Goal: Task Accomplishment & Management: Manage account settings

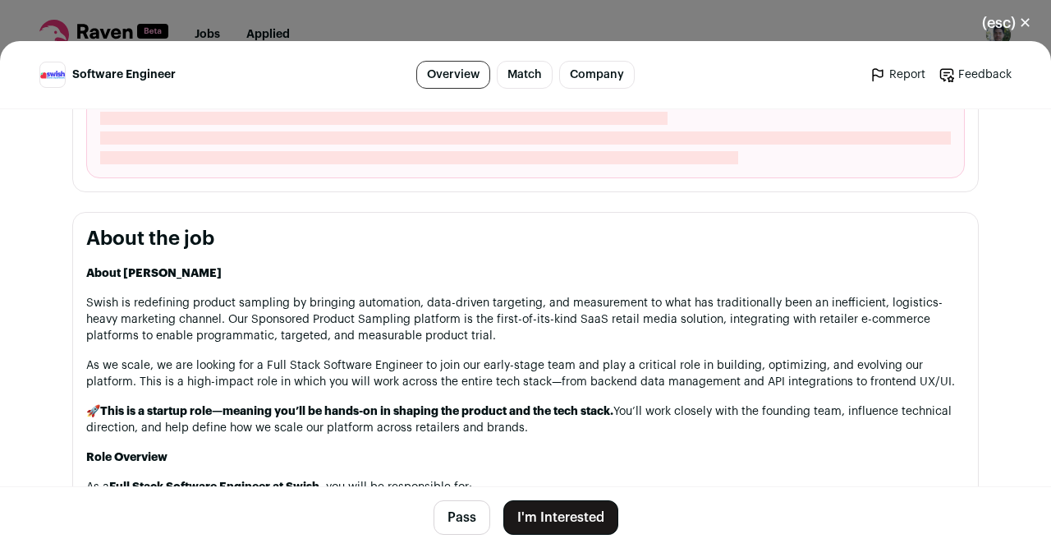
scroll to position [676, 0]
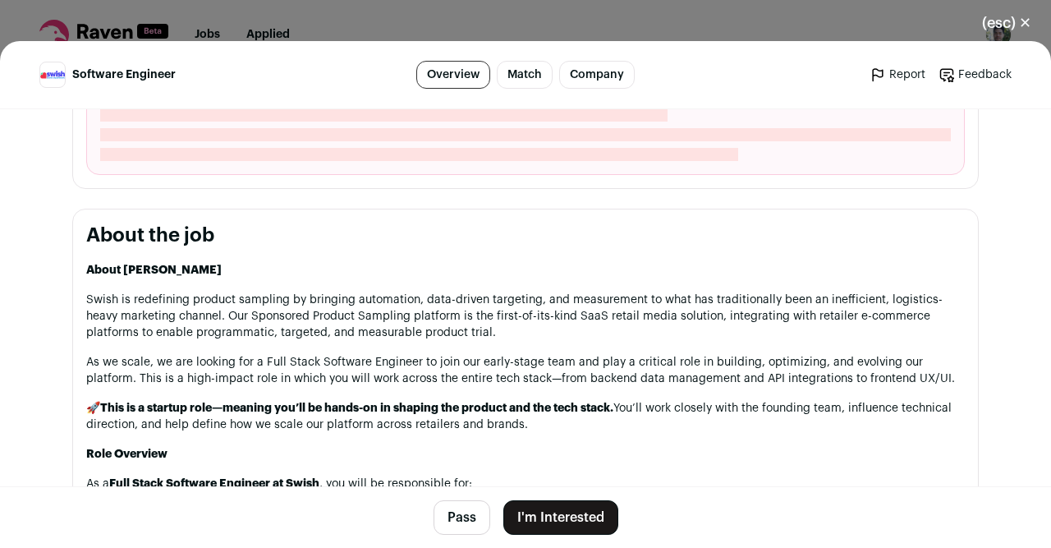
click at [464, 527] on button "Pass" at bounding box center [462, 517] width 57 height 34
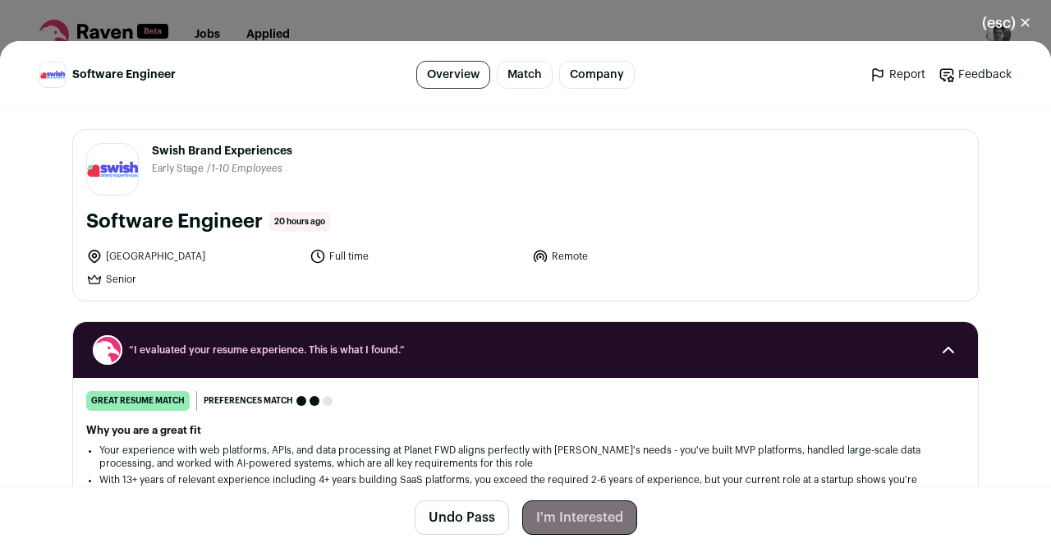
click at [1004, 27] on button "(esc) ✕" at bounding box center [1006, 23] width 89 height 36
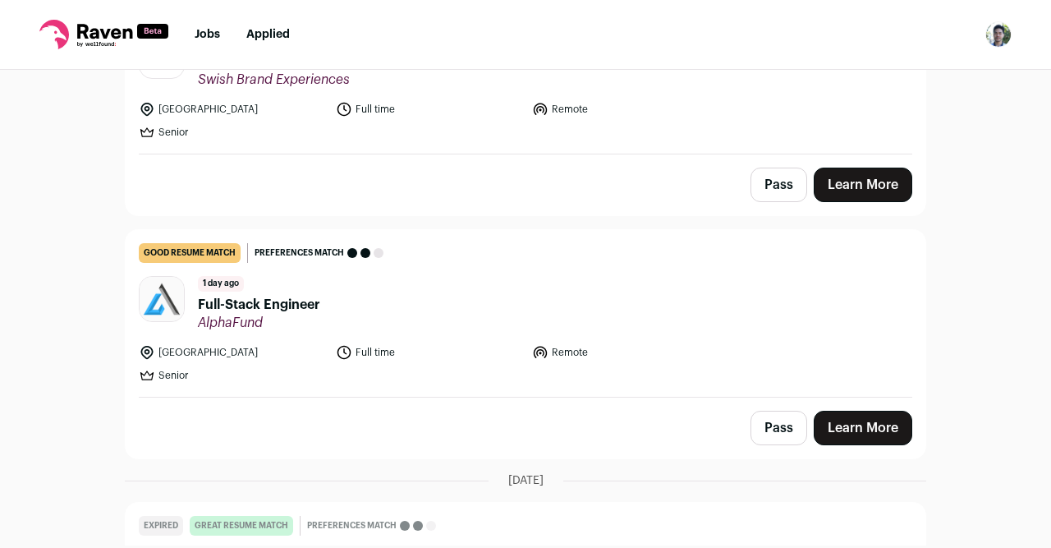
scroll to position [250, 0]
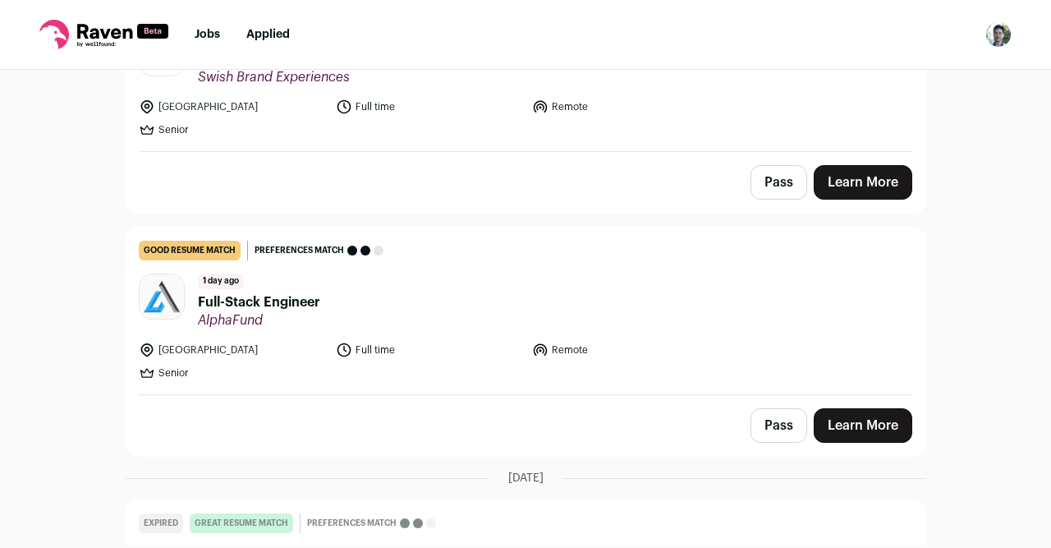
click at [664, 313] on header "1 day ago Full-Stack Engineer AlphaFund" at bounding box center [526, 300] width 774 height 55
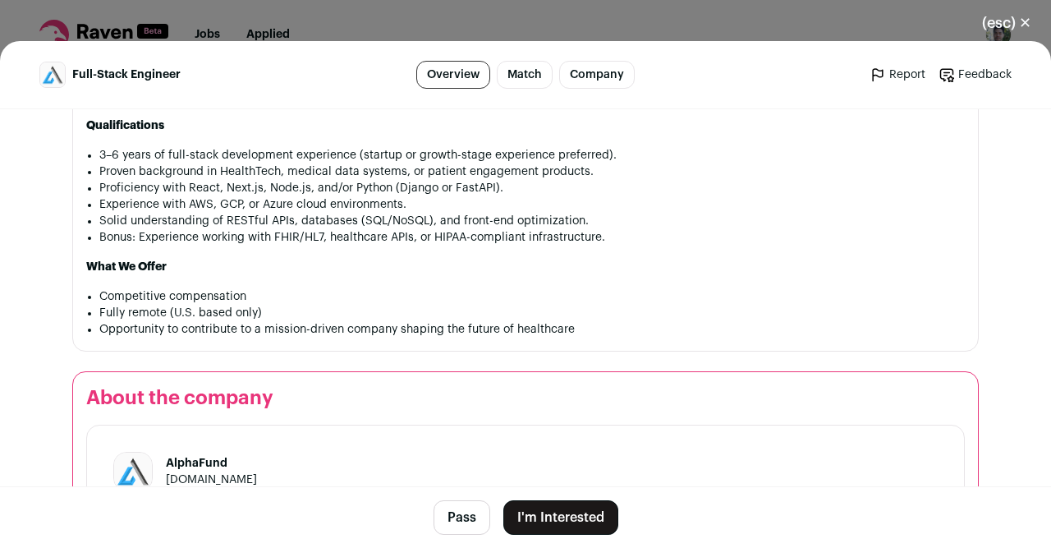
scroll to position [1082, 0]
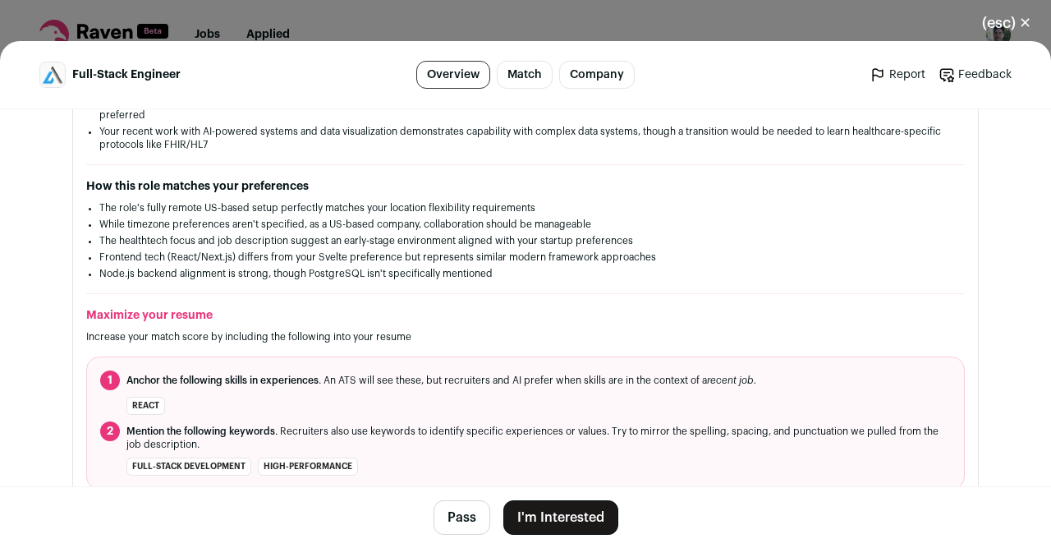
scroll to position [509, 0]
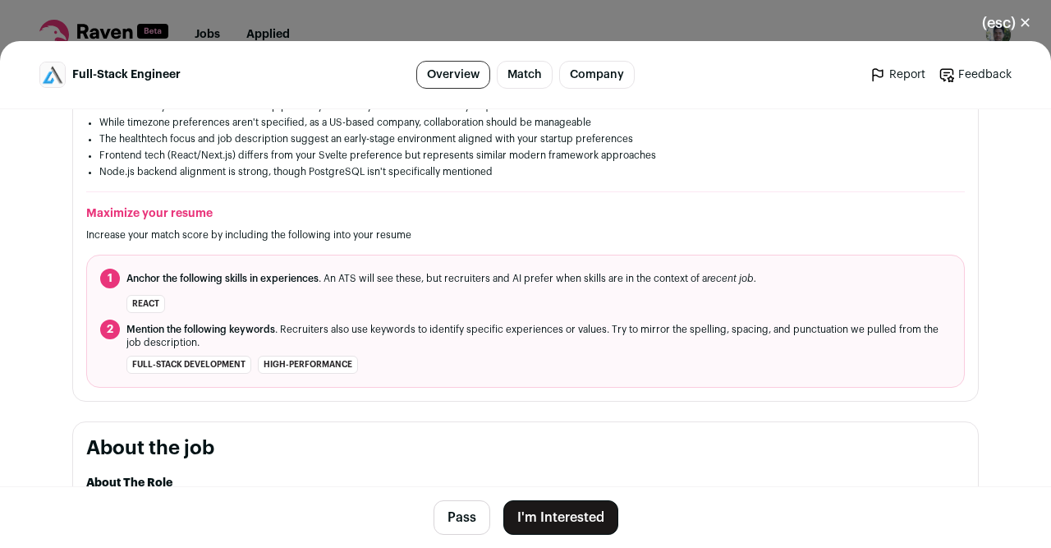
click at [462, 509] on button "Pass" at bounding box center [462, 517] width 57 height 34
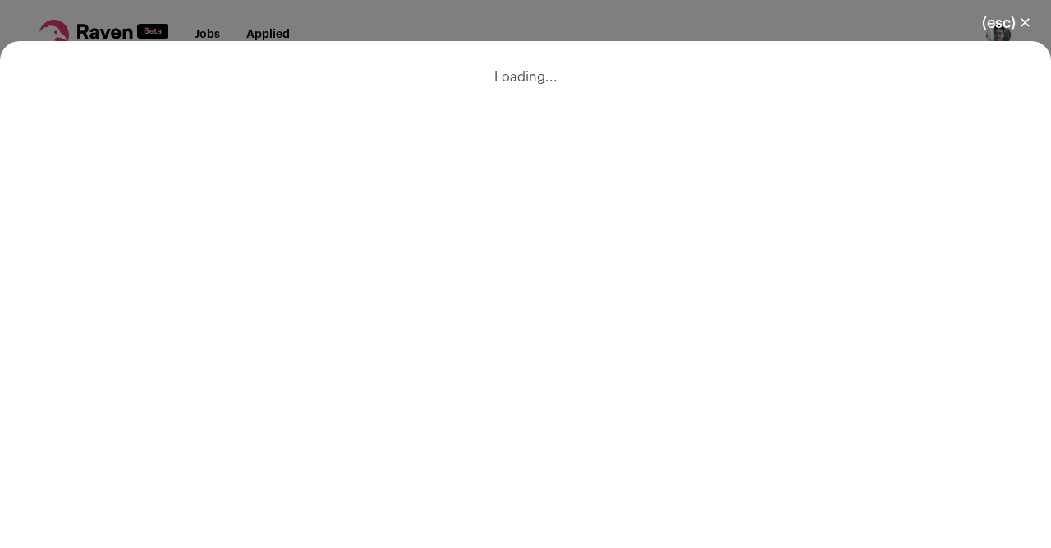
click at [1017, 24] on button "(esc) ✕" at bounding box center [1006, 23] width 89 height 36
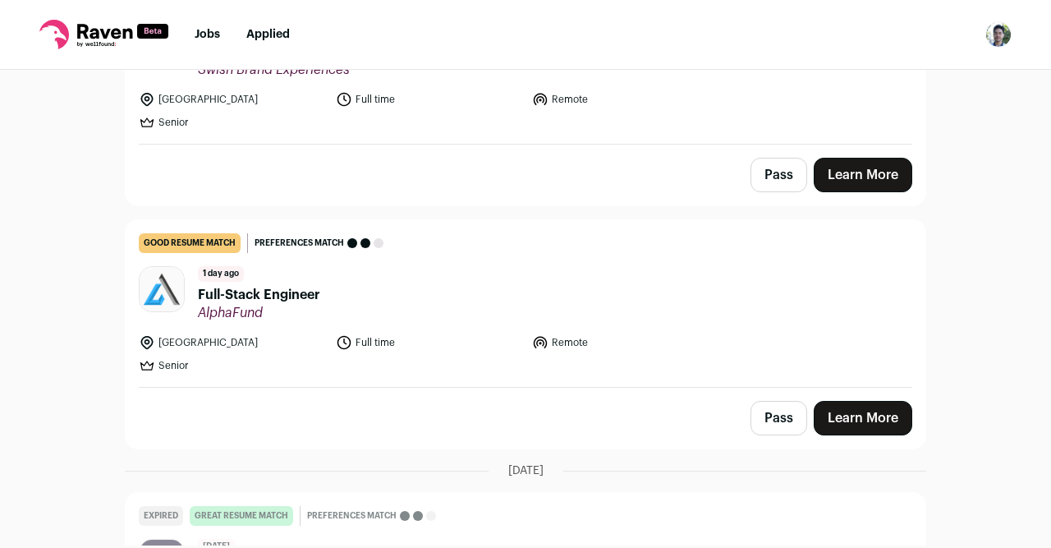
scroll to position [0, 0]
